Goal: Use online tool/utility: Utilize a website feature to perform a specific function

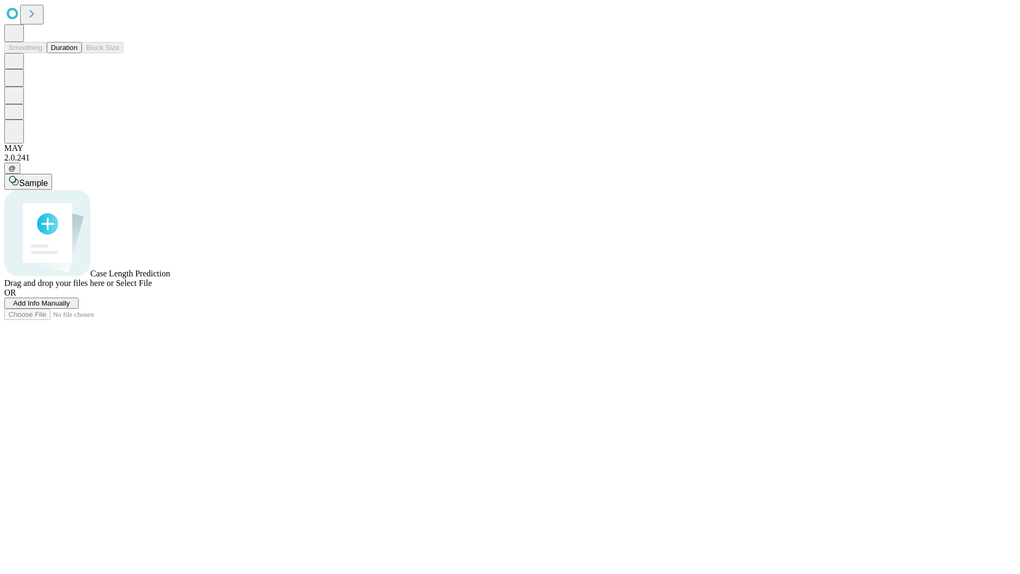
click at [152, 287] on span "Select File" at bounding box center [134, 282] width 36 height 9
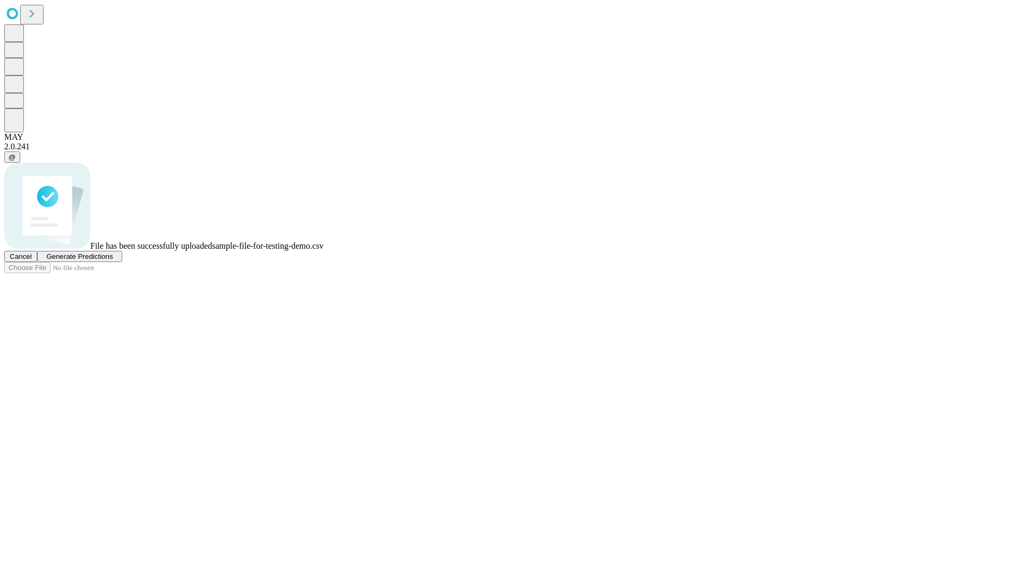
click at [113, 260] on span "Generate Predictions" at bounding box center [79, 256] width 66 height 8
